Goal: Task Accomplishment & Management: Manage account settings

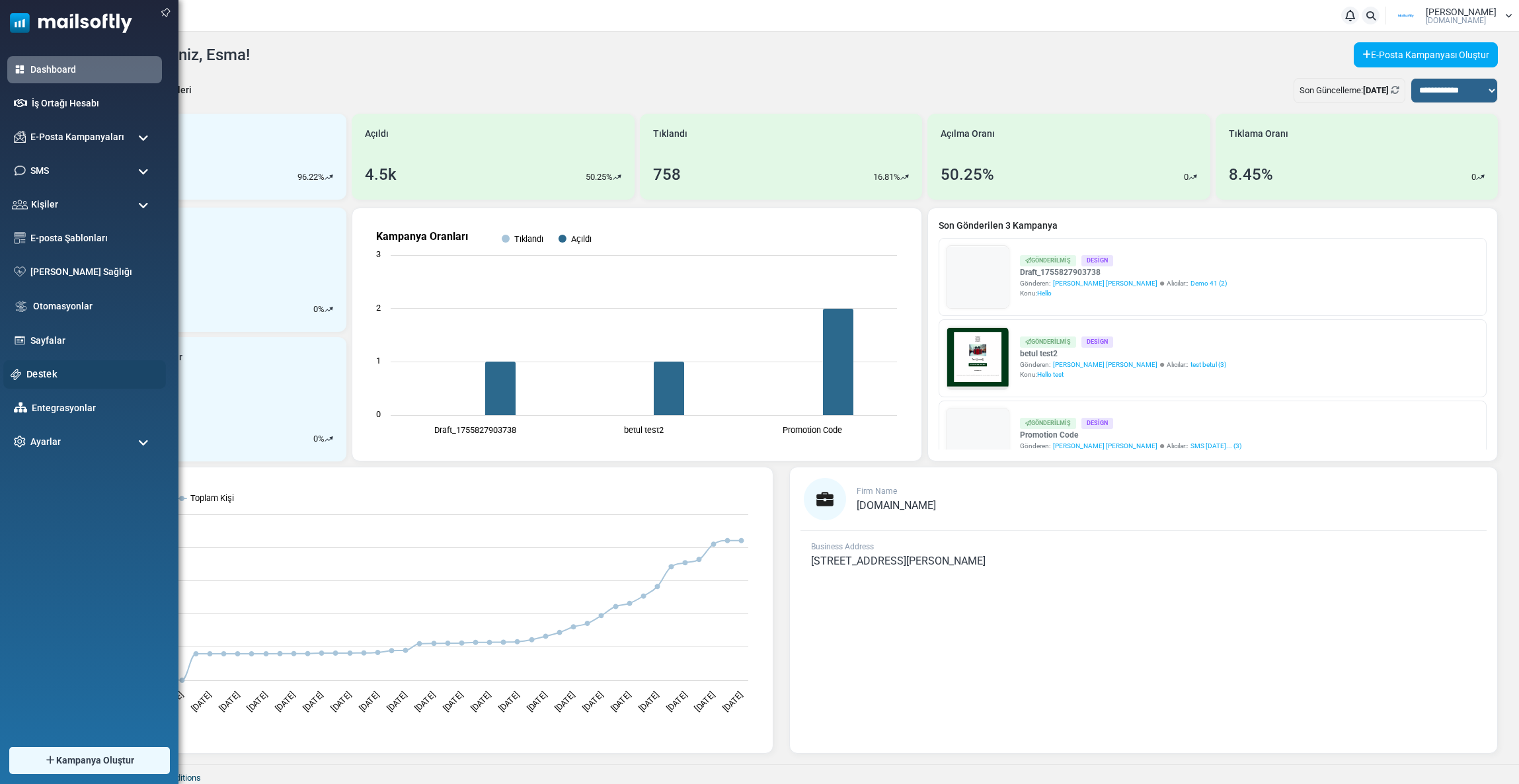
click at [54, 378] on link "Destek" at bounding box center [93, 374] width 132 height 14
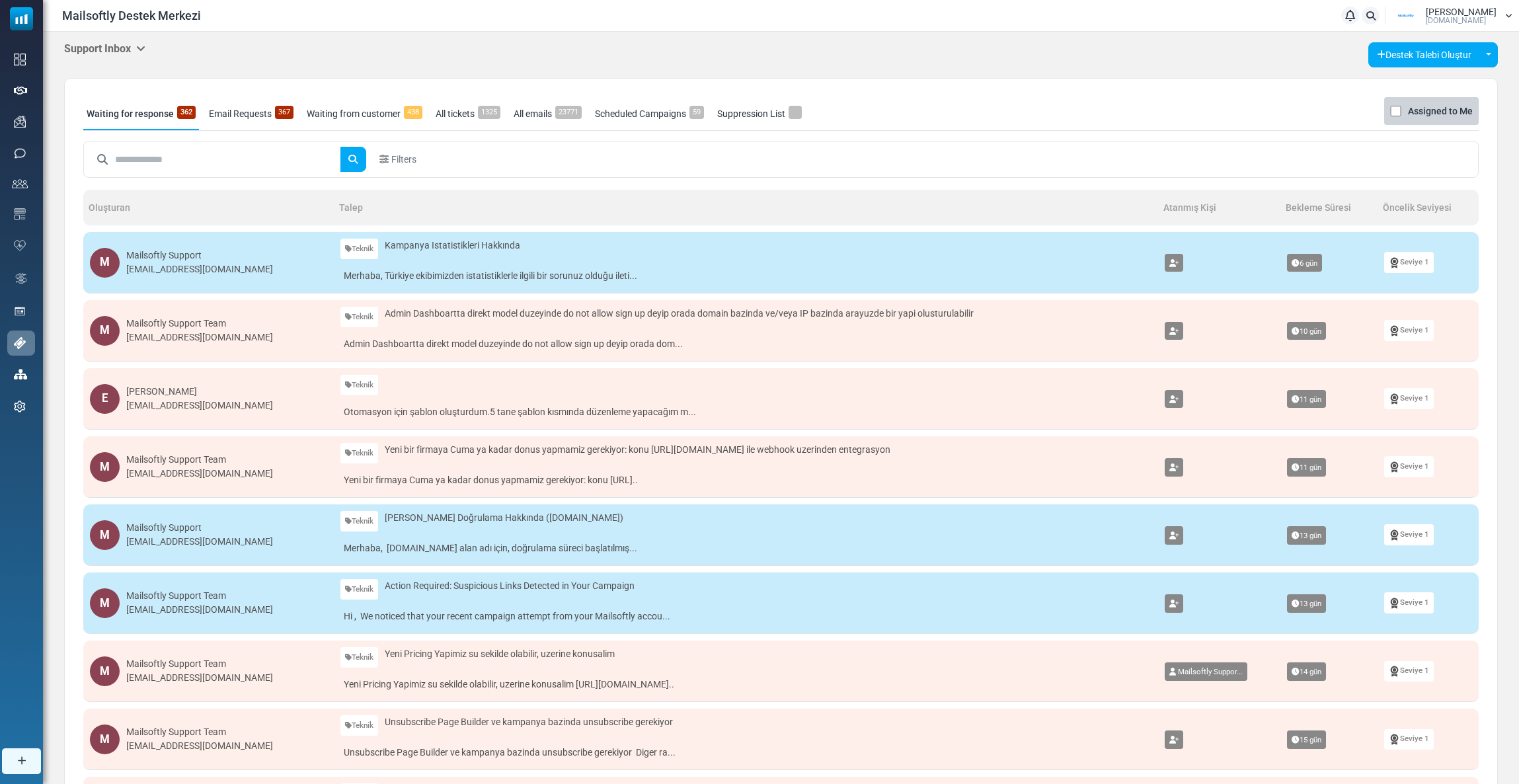
click at [134, 161] on input "text" at bounding box center [227, 160] width 226 height 25
type input "***"
click at [105, 38] on body "Mailsoftly Destek Merkezi Bildirimler Esma Turan Mailsoftly.Com Profil & Tercih…" at bounding box center [759, 508] width 1519 height 1016
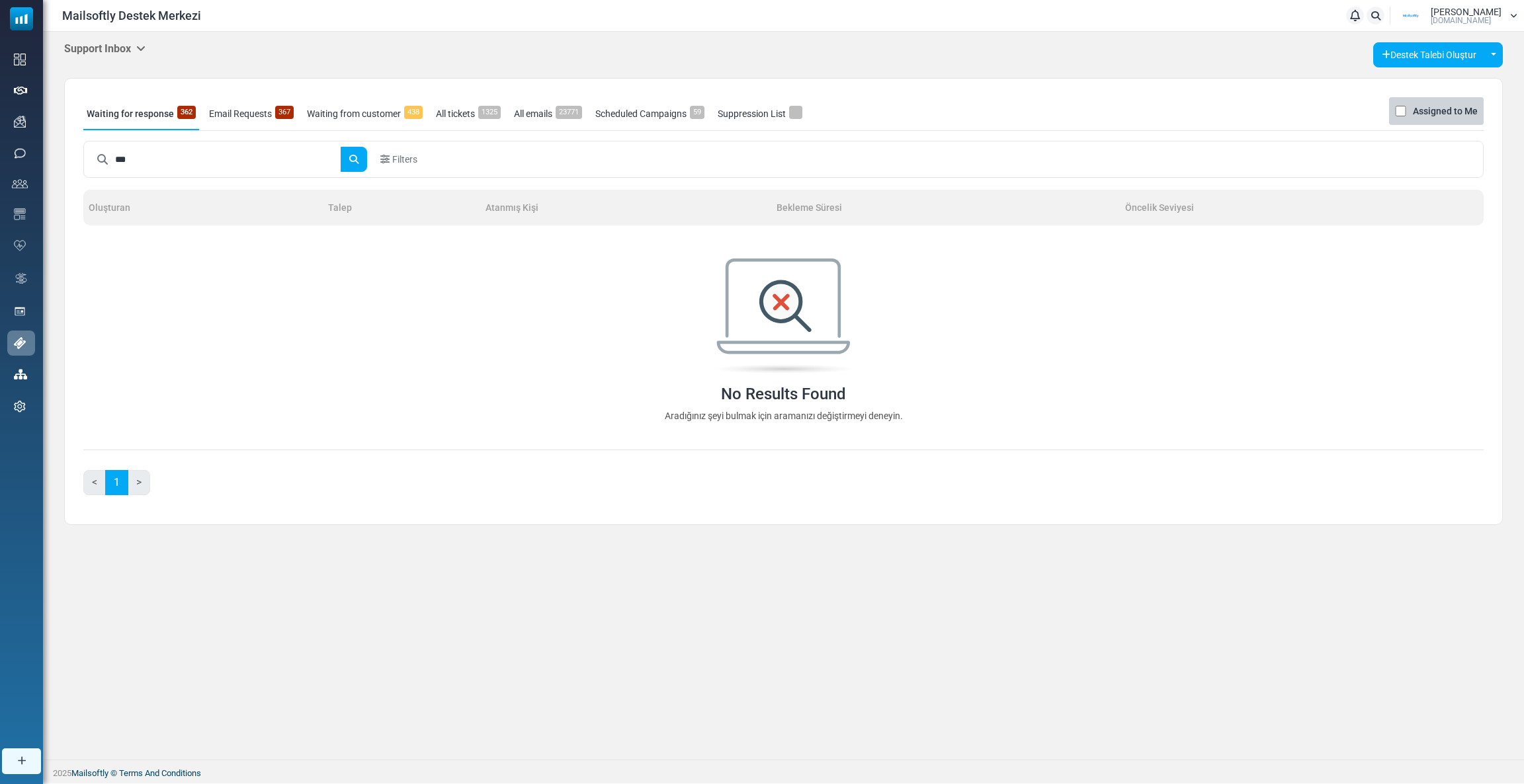
click at [108, 51] on h5 "Support Inbox" at bounding box center [104, 48] width 81 height 12
click at [165, 121] on link "Control Panel" at bounding box center [213, 124] width 112 height 24
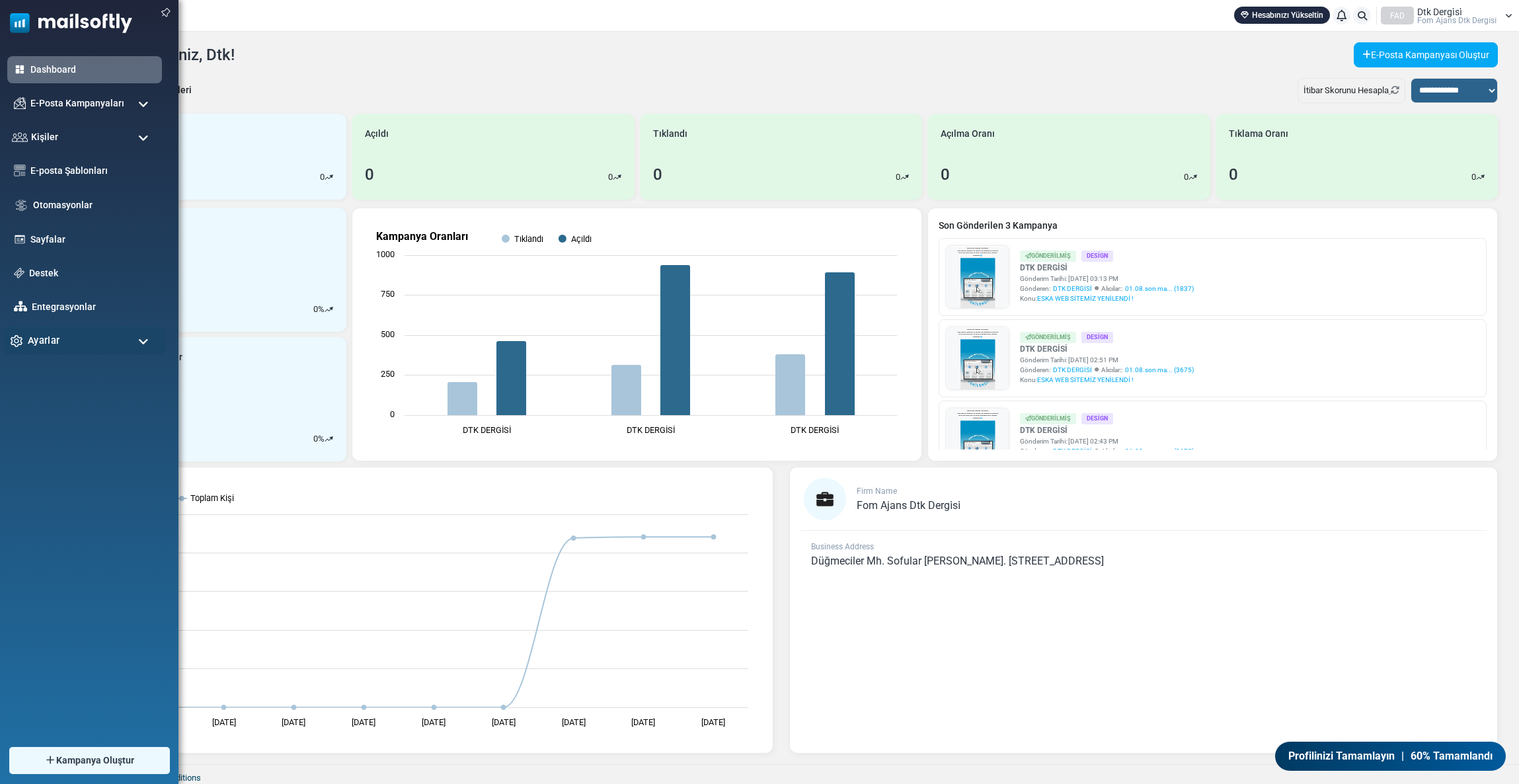
click at [45, 341] on span "Ayarlar" at bounding box center [44, 341] width 32 height 14
click at [65, 513] on link "Hesap & Ödeme" at bounding box center [83, 512] width 159 height 12
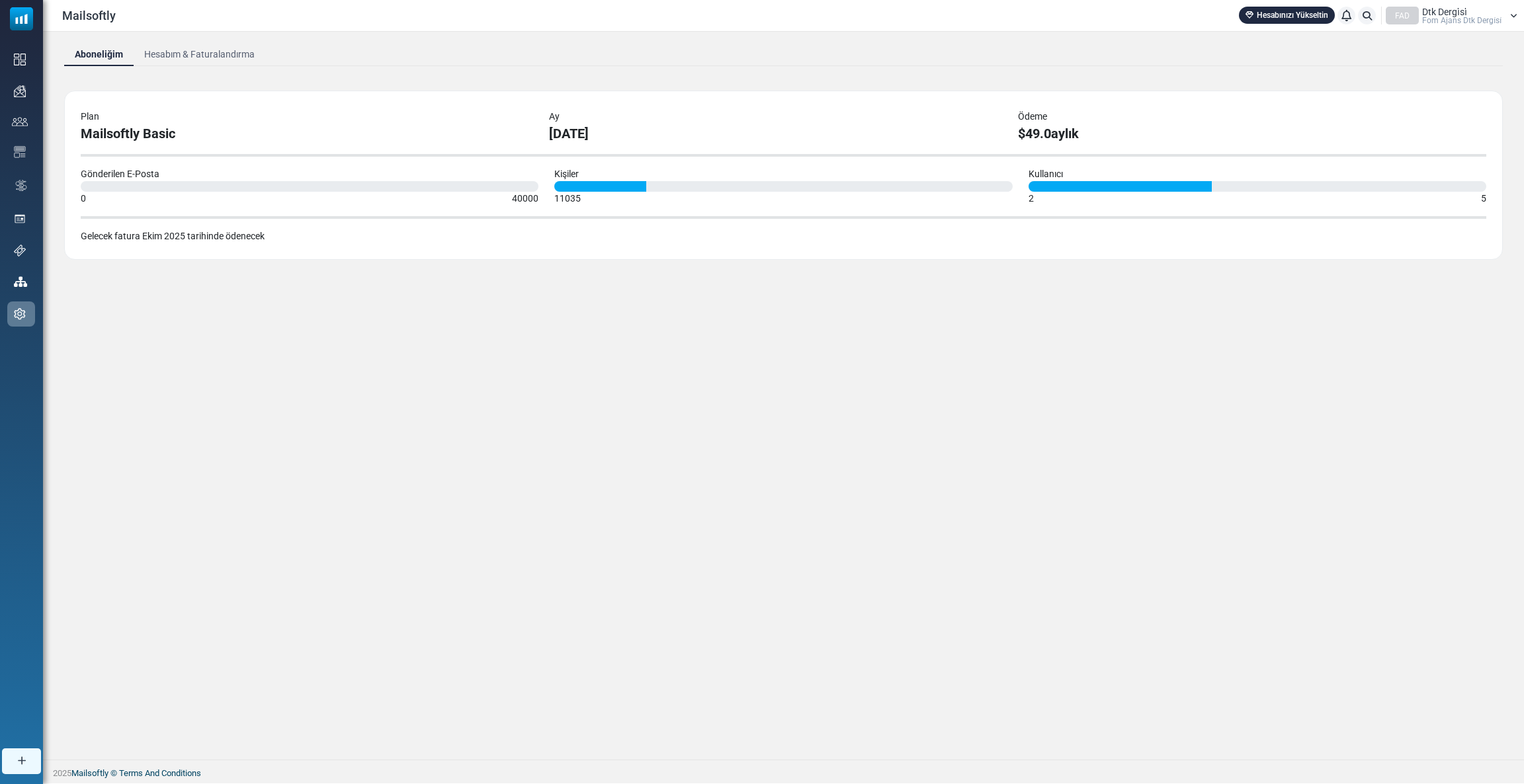
click at [179, 53] on link "Hesabım & Faturalandırma" at bounding box center [200, 54] width 132 height 24
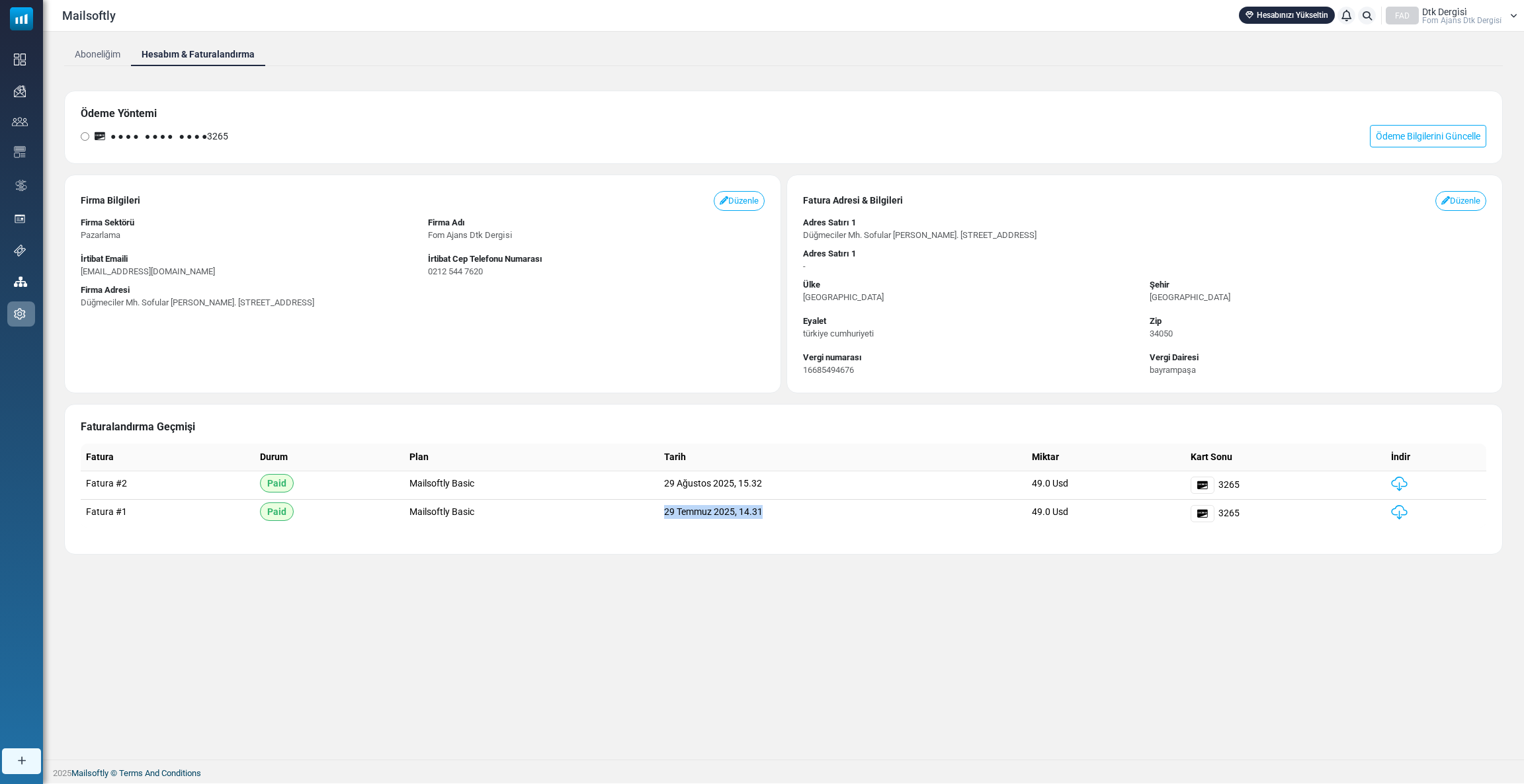
drag, startPoint x: 653, startPoint y: 510, endPoint x: 785, endPoint y: 506, distance: 132.1
click at [785, 506] on tr "Fatura #1 Paid Mailsoftly Basic 29 Temmuz 2025, 14.31 49.0 Usd 3265" at bounding box center [783, 514] width 1405 height 29
drag, startPoint x: 633, startPoint y: 478, endPoint x: 771, endPoint y: 490, distance: 138.5
click at [771, 490] on tr "Fatura #2 Paid Mailsoftly Basic 29 Ağustos 2025, 15.32 49.0 Usd 3265" at bounding box center [783, 485] width 1405 height 29
drag, startPoint x: 1236, startPoint y: 487, endPoint x: 1218, endPoint y: 487, distance: 18.0
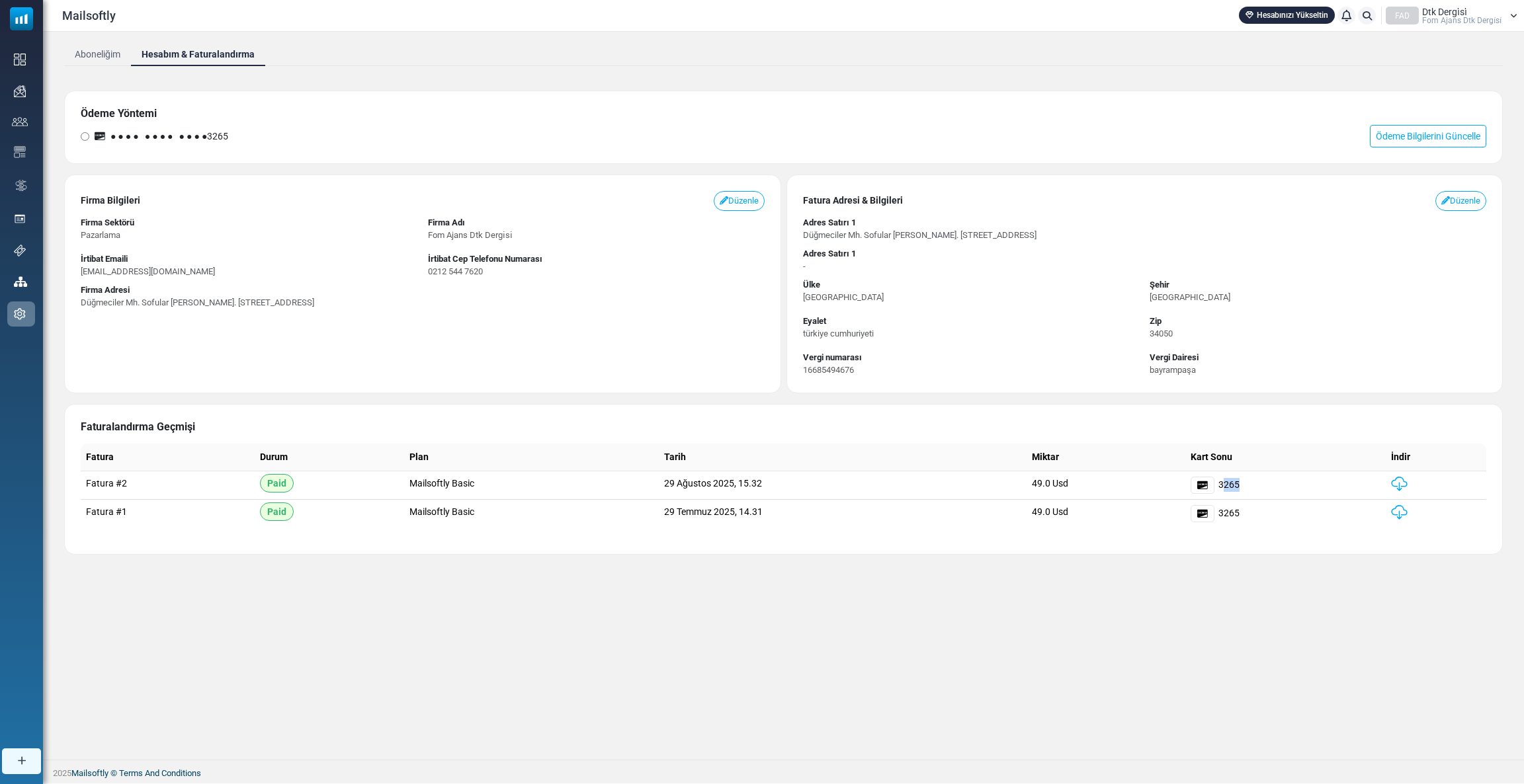
click at [1218, 487] on span "3265" at bounding box center [1229, 485] width 21 height 14
drag, startPoint x: 1238, startPoint y: 480, endPoint x: 1231, endPoint y: 483, distance: 7.6
click at [1221, 488] on span "3265" at bounding box center [1229, 485] width 21 height 14
click at [1395, 484] on img at bounding box center [1399, 483] width 17 height 14
click at [224, 136] on span "● ● ● ● ● ● ● ● ● ● ● ● 3265" at bounding box center [170, 136] width 118 height 14
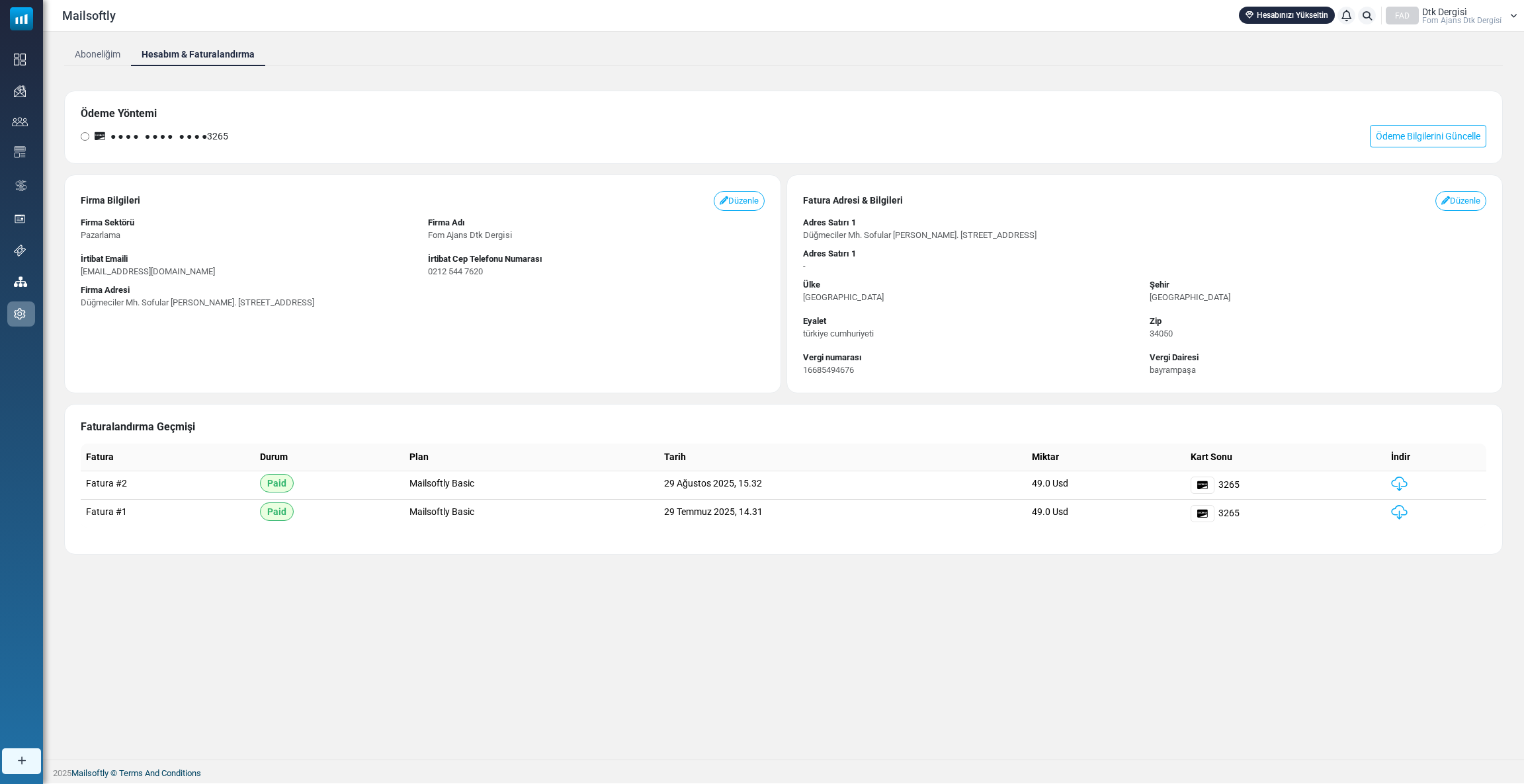
click at [224, 136] on span "● ● ● ● ● ● ● ● ● ● ● ● 3265" at bounding box center [170, 136] width 118 height 14
click at [1399, 129] on link "Ödeme Bilgilerini Güncelle" at bounding box center [1428, 136] width 116 height 22
